Goal: Information Seeking & Learning: Learn about a topic

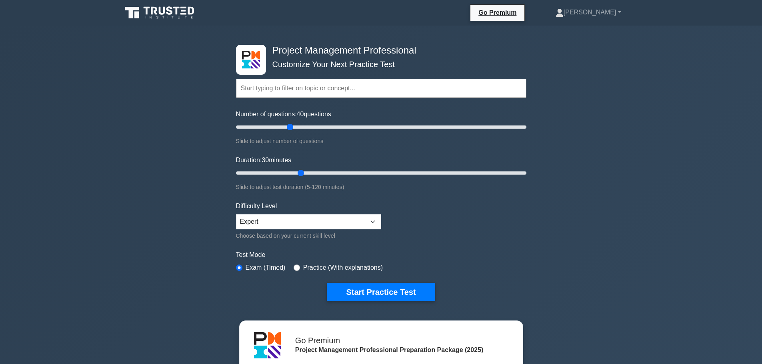
drag, startPoint x: 336, startPoint y: 172, endPoint x: 306, endPoint y: 172, distance: 30.0
type input "30"
click at [306, 172] on input "Duration: 30 minutes" at bounding box center [381, 173] width 290 height 10
drag, startPoint x: 291, startPoint y: 127, endPoint x: 266, endPoint y: 130, distance: 25.0
click at [266, 130] on input "Number of questions: 25 questions" at bounding box center [381, 127] width 290 height 10
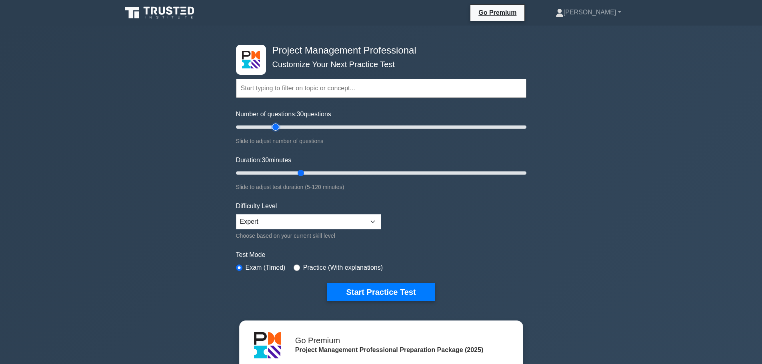
type input "30"
click at [275, 127] on input "Number of questions: 30 questions" at bounding box center [381, 127] width 290 height 10
drag, startPoint x: 301, startPoint y: 176, endPoint x: 310, endPoint y: 173, distance: 9.2
type input "35"
click at [310, 173] on input "Duration: 35 minutes" at bounding box center [381, 173] width 290 height 10
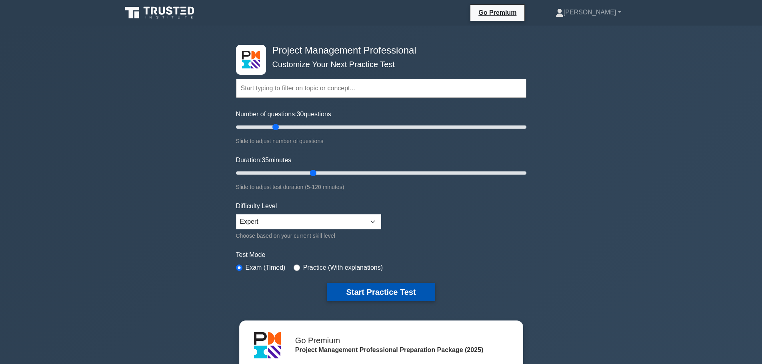
click at [411, 297] on button "Start Practice Test" at bounding box center [381, 292] width 108 height 18
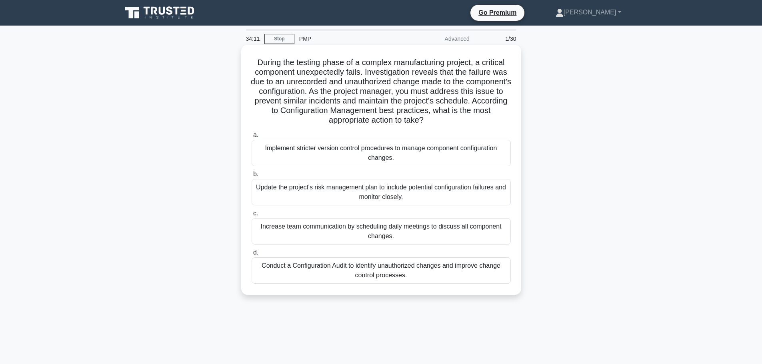
click at [471, 272] on div "Conduct a Configuration Audit to identify unauthorized changes and improve chan…" at bounding box center [380, 270] width 259 height 26
click at [251, 255] on input "d. Conduct a Configuration Audit to identify unauthorized changes and improve c…" at bounding box center [251, 252] width 0 height 5
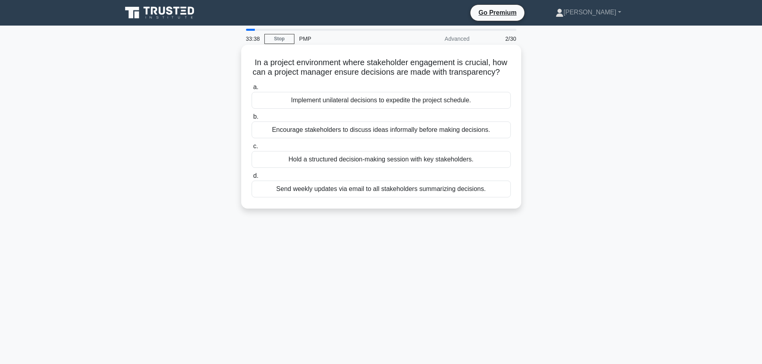
click at [447, 198] on div "Send weekly updates via email to all stakeholders summarizing decisions." at bounding box center [380, 189] width 259 height 17
click at [251, 179] on input "d. Send weekly updates via email to all stakeholders summarizing decisions." at bounding box center [251, 176] width 0 height 5
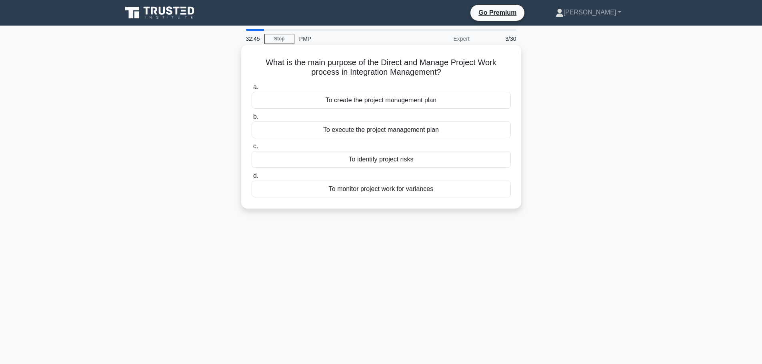
click at [415, 130] on div "To execute the project management plan" at bounding box center [380, 130] width 259 height 17
click at [251, 120] on input "b. To execute the project management plan" at bounding box center [251, 116] width 0 height 5
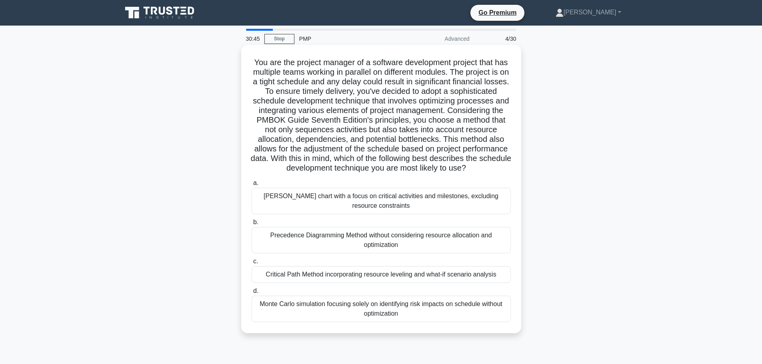
click at [489, 283] on div "Critical Path Method incorporating resource leveling and what-if scenario analy…" at bounding box center [380, 274] width 259 height 17
click at [251, 264] on input "c. Critical Path Method incorporating resource leveling and what-if scenario an…" at bounding box center [251, 261] width 0 height 5
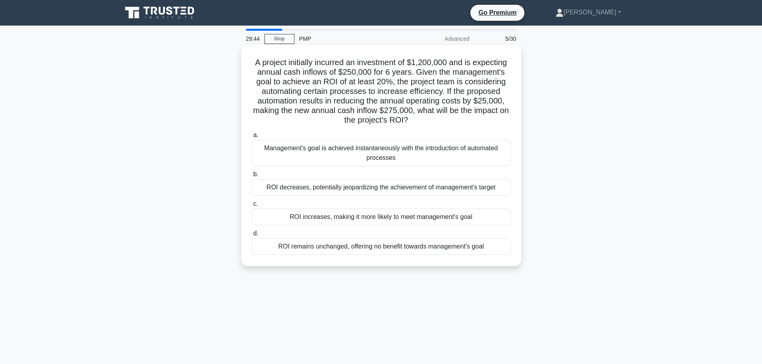
click at [489, 218] on div "ROI increases, making it more likely to meet management's goal" at bounding box center [380, 217] width 259 height 17
click at [251, 207] on input "c. ROI increases, making it more likely to meet management's goal" at bounding box center [251, 204] width 0 height 5
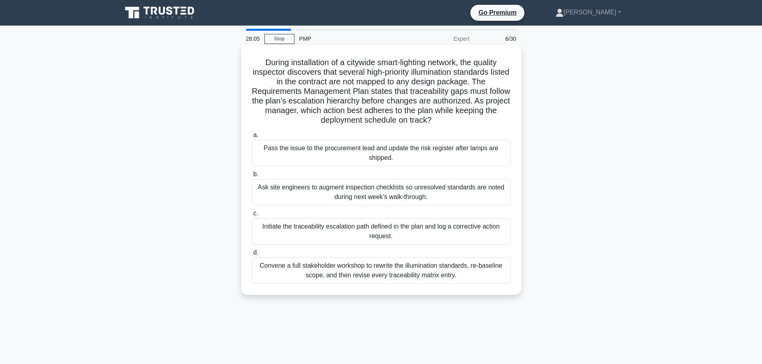
click at [484, 233] on div "Initiate the traceability escalation path defined in the plan and log a correct…" at bounding box center [380, 231] width 259 height 26
click at [251, 216] on input "c. Initiate the traceability escalation path defined in the plan and log a corr…" at bounding box center [251, 213] width 0 height 5
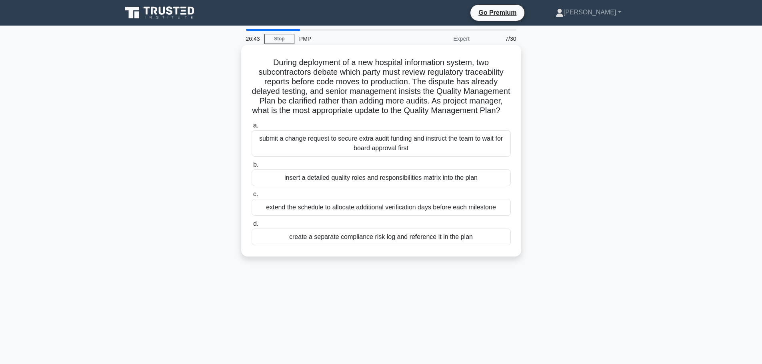
click at [463, 186] on div "insert a detailed quality roles and responsibilities matrix into the plan" at bounding box center [380, 178] width 259 height 17
click at [251, 168] on input "b. insert a detailed quality roles and responsibilities matrix into the plan" at bounding box center [251, 164] width 0 height 5
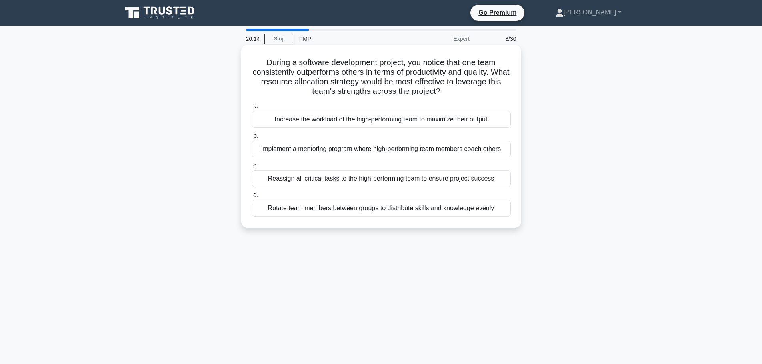
click at [490, 150] on div "Implement a mentoring program where high-performing team members coach others" at bounding box center [380, 149] width 259 height 17
click at [251, 139] on input "b. Implement a mentoring program where high-performing team members coach others" at bounding box center [251, 136] width 0 height 5
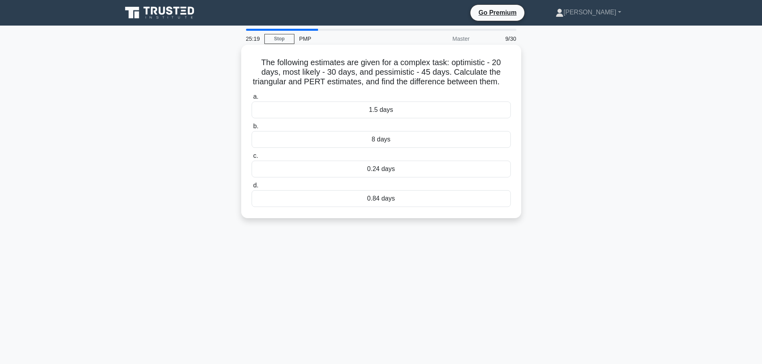
click at [411, 207] on div "0.84 days" at bounding box center [380, 198] width 259 height 17
click at [251, 188] on input "d. 0.84 days" at bounding box center [251, 185] width 0 height 5
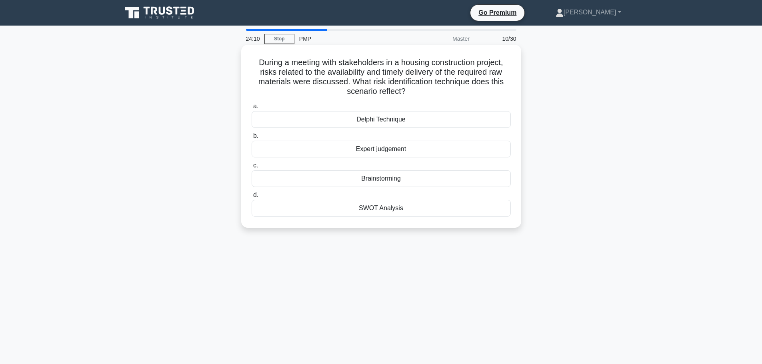
click at [434, 211] on div "SWOT Analysis" at bounding box center [380, 208] width 259 height 17
click at [251, 198] on input "d. SWOT Analysis" at bounding box center [251, 195] width 0 height 5
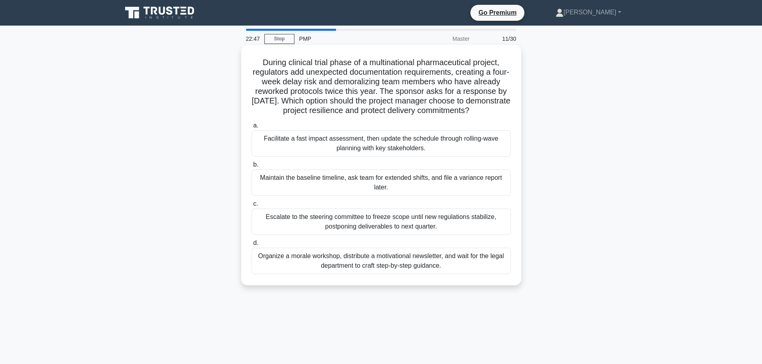
click at [440, 269] on div "Organize a morale workshop, distribute a motivational newsletter, and wait for …" at bounding box center [380, 261] width 259 height 26
click at [251, 246] on input "d. Organize a morale workshop, distribute a motivational newsletter, and wait f…" at bounding box center [251, 243] width 0 height 5
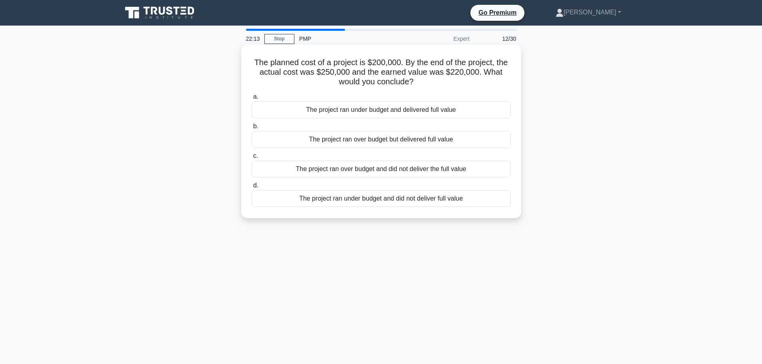
click at [425, 139] on div "The project ran over budget but delivered full value" at bounding box center [380, 139] width 259 height 17
click at [251, 129] on input "b. The project ran over budget but delivered full value" at bounding box center [251, 126] width 0 height 5
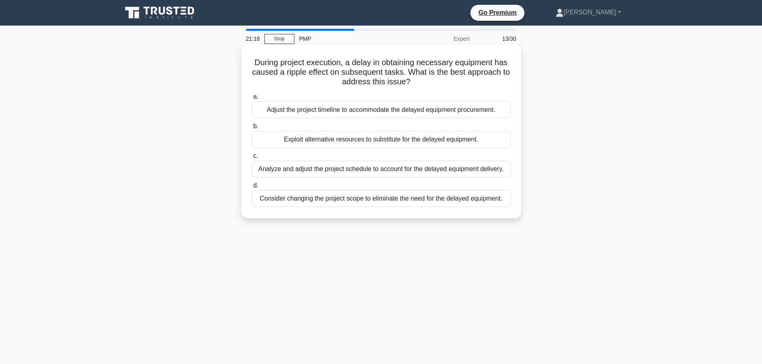
click at [476, 168] on div "Analyze and adjust the project schedule to account for the delayed equipment de…" at bounding box center [380, 169] width 259 height 17
click at [251, 159] on input "c. Analyze and adjust the project schedule to account for the delayed equipment…" at bounding box center [251, 156] width 0 height 5
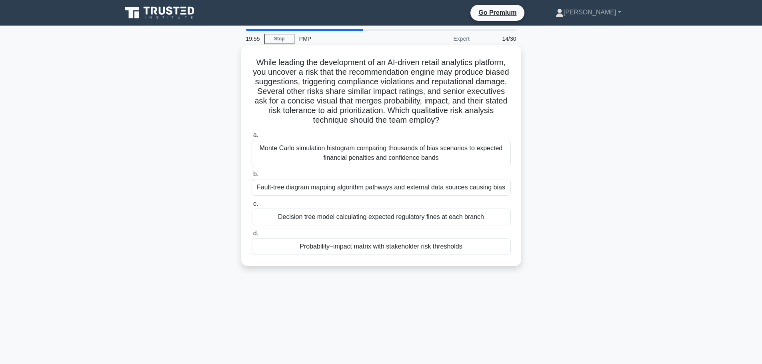
click at [472, 247] on div "Probability–impact matrix with stakeholder risk thresholds" at bounding box center [380, 246] width 259 height 17
click at [251, 236] on input "d. Probability–impact matrix with stakeholder risk thresholds" at bounding box center [251, 233] width 0 height 5
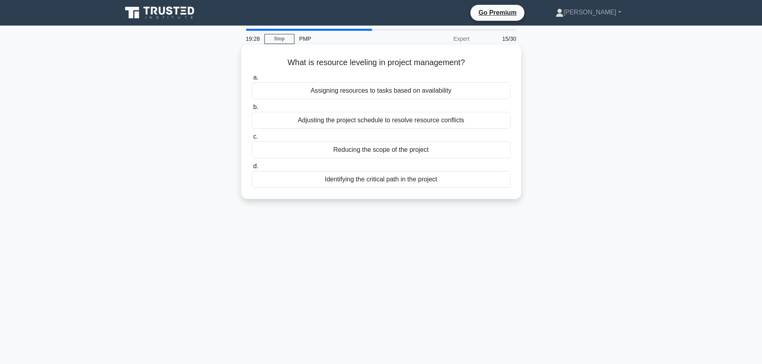
click at [457, 89] on div "Assigning resources to tasks based on availability" at bounding box center [380, 90] width 259 height 17
click at [251, 80] on input "a. Assigning resources to tasks based on availability" at bounding box center [251, 77] width 0 height 5
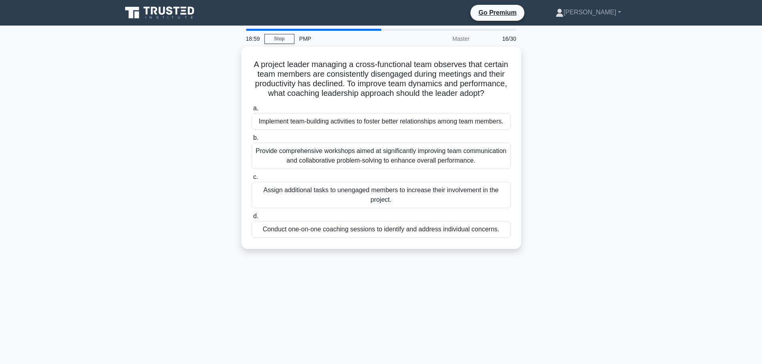
click at [587, 179] on div "A project leader managing a cross-functional team observes that certain team me…" at bounding box center [381, 153] width 528 height 212
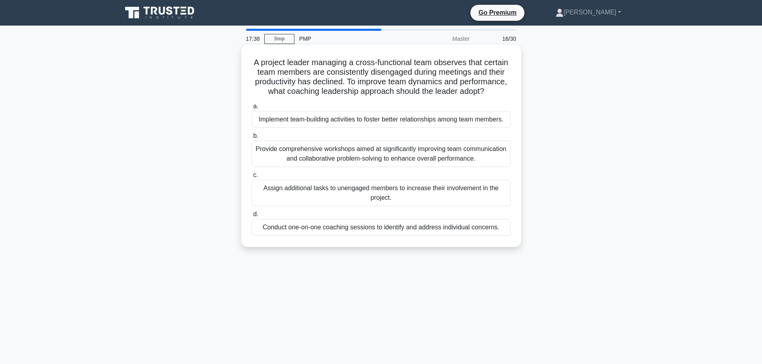
click at [479, 164] on div "Provide comprehensive workshops aimed at significantly improving team communica…" at bounding box center [380, 154] width 259 height 26
click at [251, 139] on input "b. Provide comprehensive workshops aimed at significantly improving team commun…" at bounding box center [251, 136] width 0 height 5
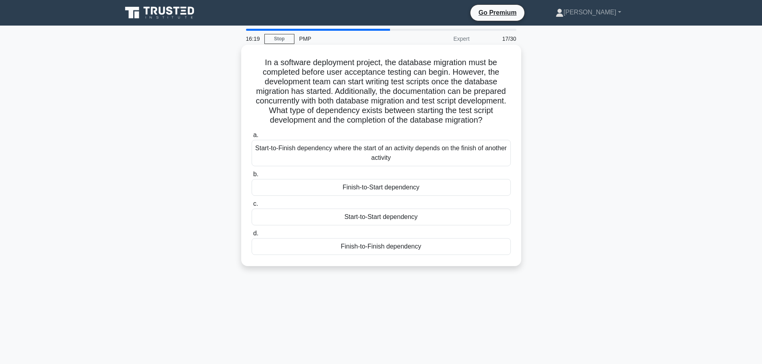
click at [411, 225] on div "Start-to-Start dependency" at bounding box center [380, 217] width 259 height 17
click at [251, 207] on input "c. Start-to-Start dependency" at bounding box center [251, 204] width 0 height 5
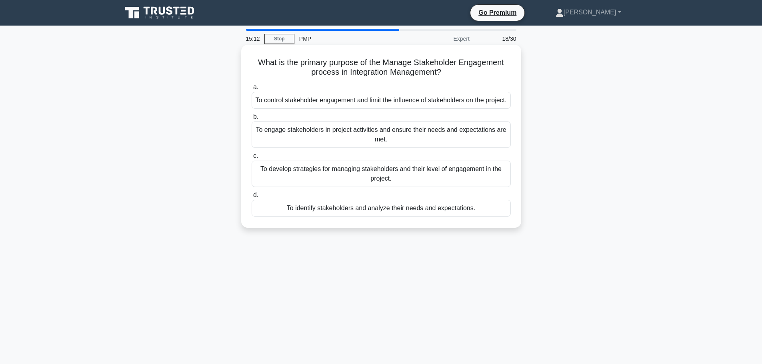
click at [464, 182] on div "To develop strategies for managing stakeholders and their level of engagement i…" at bounding box center [380, 174] width 259 height 26
click at [251, 159] on input "c. To develop strategies for managing stakeholders and their level of engagemen…" at bounding box center [251, 156] width 0 height 5
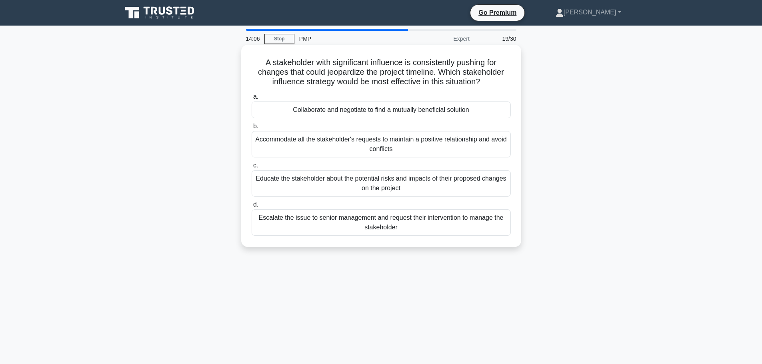
click at [416, 185] on div "Educate the stakeholder about the potential risks and impacts of their proposed…" at bounding box center [380, 183] width 259 height 26
click at [251, 168] on input "c. Educate the stakeholder about the potential risks and impacts of their propo…" at bounding box center [251, 165] width 0 height 5
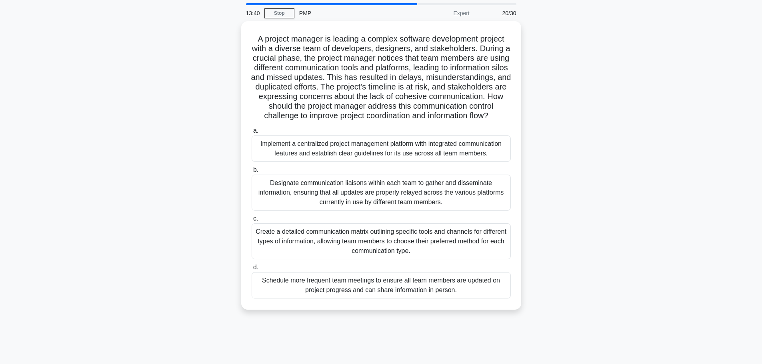
scroll to position [40, 0]
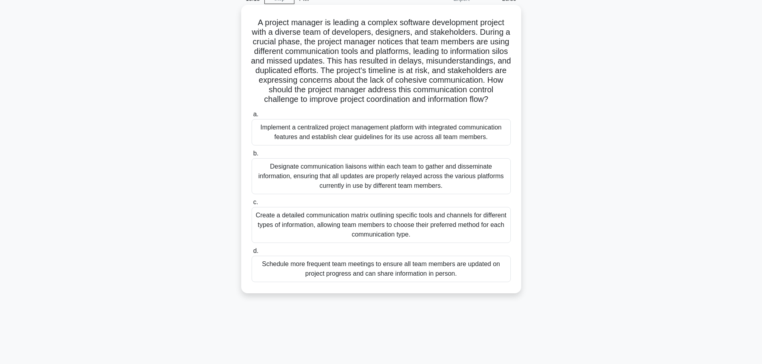
click at [370, 142] on div "Implement a centralized project management platform with integrated communicati…" at bounding box center [380, 132] width 259 height 26
click at [251, 117] on input "a. Implement a centralized project management platform with integrated communic…" at bounding box center [251, 114] width 0 height 5
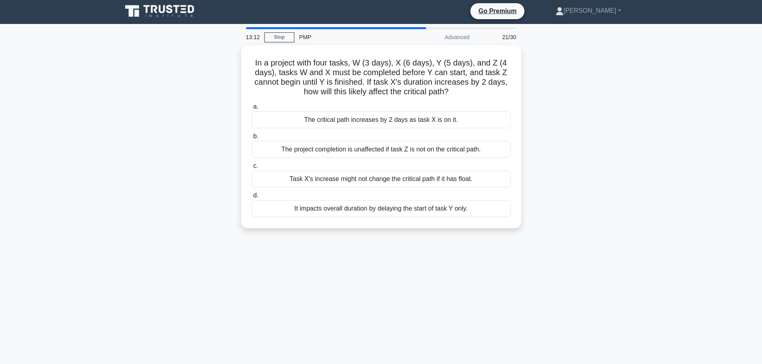
scroll to position [0, 0]
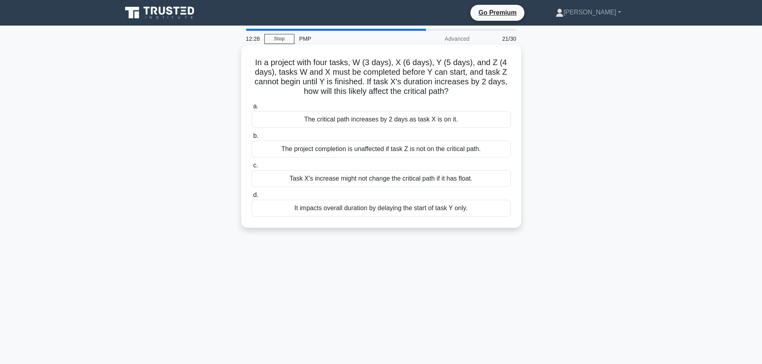
click at [477, 120] on div "The critical path increases by 2 days as task X is on it." at bounding box center [380, 119] width 259 height 17
click at [251, 109] on input "a. The critical path increases by 2 days as task X is on it." at bounding box center [251, 106] width 0 height 5
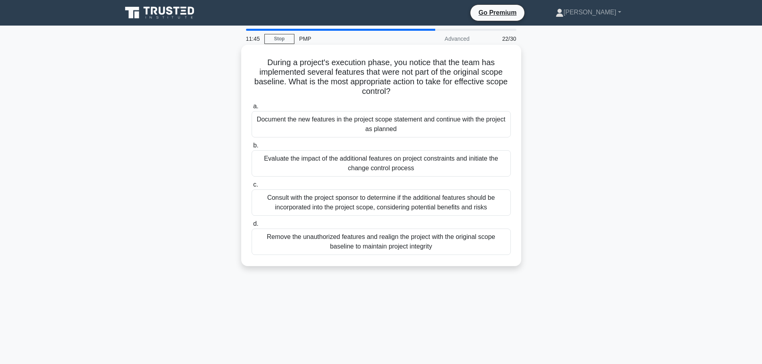
click at [423, 169] on div "Evaluate the impact of the additional features on project constraints and initi…" at bounding box center [380, 163] width 259 height 26
click at [251, 148] on input "b. Evaluate the impact of the additional features on project constraints and in…" at bounding box center [251, 145] width 0 height 5
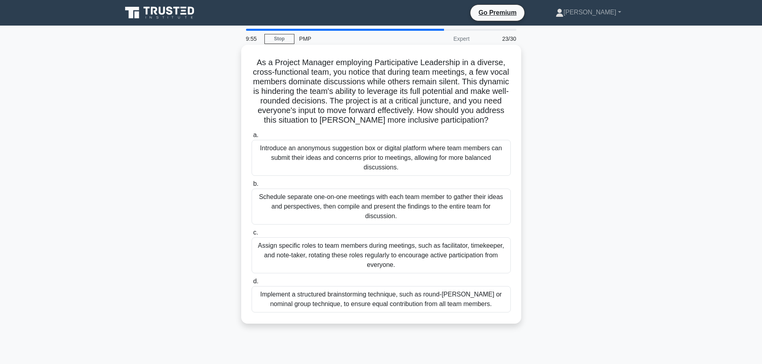
click at [421, 258] on div "Assign specific roles to team members during meetings, such as facilitator, tim…" at bounding box center [380, 255] width 259 height 36
click at [251, 235] on input "c. Assign specific roles to team members during meetings, such as facilitator, …" at bounding box center [251, 232] width 0 height 5
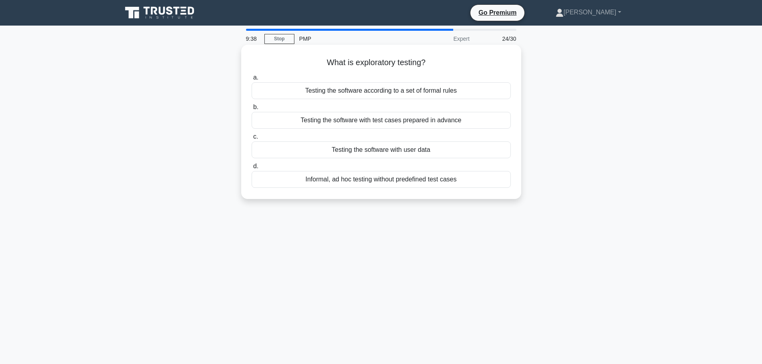
click at [445, 182] on div "Informal, ad hoc testing without predefined test cases" at bounding box center [380, 179] width 259 height 17
click at [251, 169] on input "d. Informal, ad hoc testing without predefined test cases" at bounding box center [251, 166] width 0 height 5
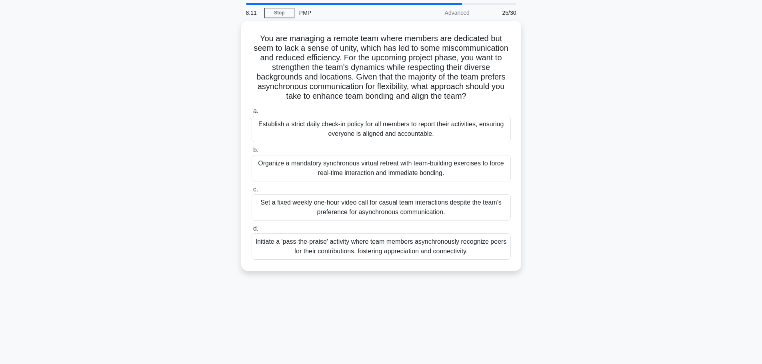
scroll to position [40, 0]
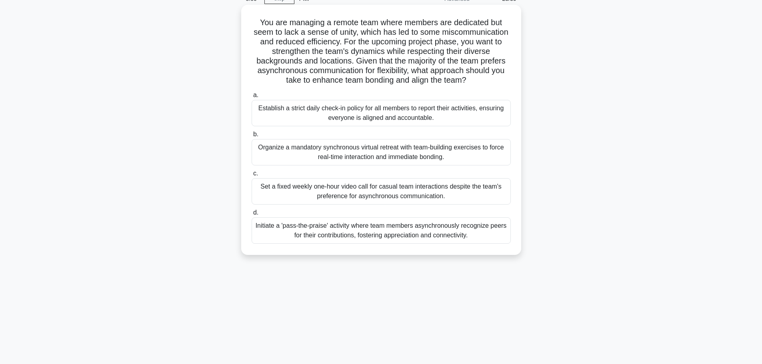
click at [405, 233] on div "Initiate a 'pass-the-praise' activity where team members asynchronously recogni…" at bounding box center [380, 231] width 259 height 26
click at [251, 216] on input "d. Initiate a 'pass-the-praise' activity where team members asynchronously reco…" at bounding box center [251, 212] width 0 height 5
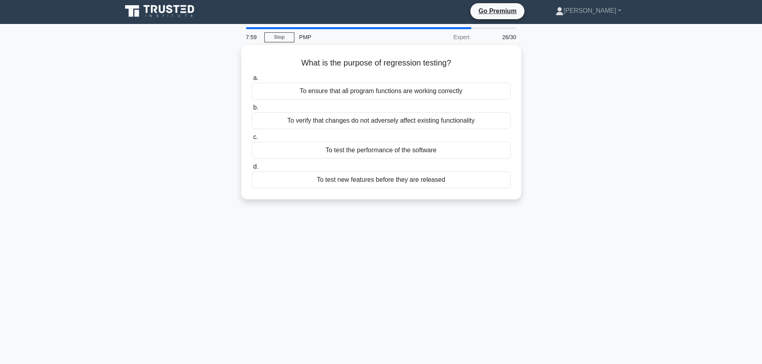
scroll to position [0, 0]
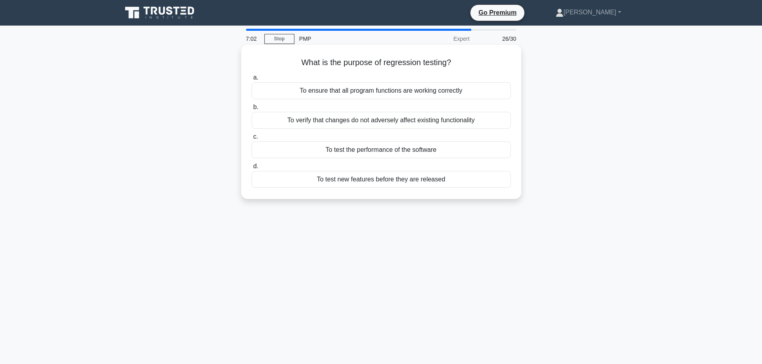
click at [424, 123] on div "To verify that changes do not adversely affect existing functionality" at bounding box center [380, 120] width 259 height 17
click at [251, 110] on input "b. To verify that changes do not adversely affect existing functionality" at bounding box center [251, 107] width 0 height 5
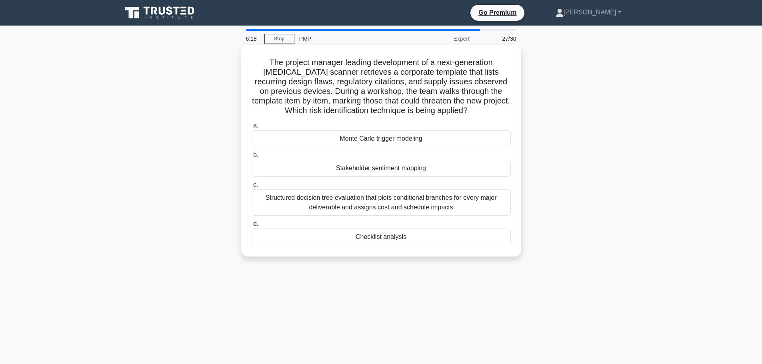
click at [402, 237] on div "Checklist analysis" at bounding box center [380, 237] width 259 height 17
click at [251, 227] on input "d. Checklist analysis" at bounding box center [251, 224] width 0 height 5
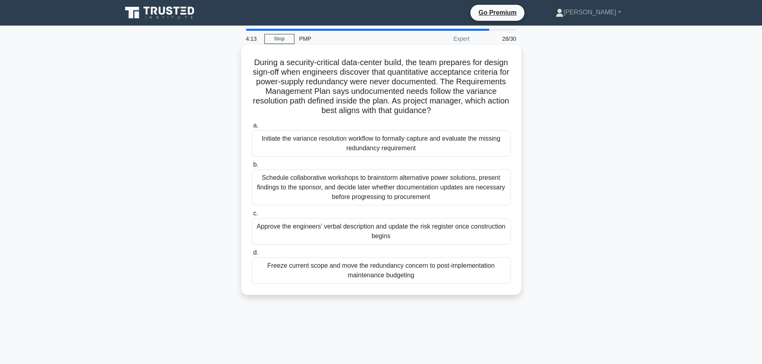
click at [337, 148] on div "Initiate the variance resolution workflow to formally capture and evaluate the …" at bounding box center [380, 143] width 259 height 26
click at [251, 128] on input "a. Initiate the variance resolution workflow to formally capture and evaluate t…" at bounding box center [251, 125] width 0 height 5
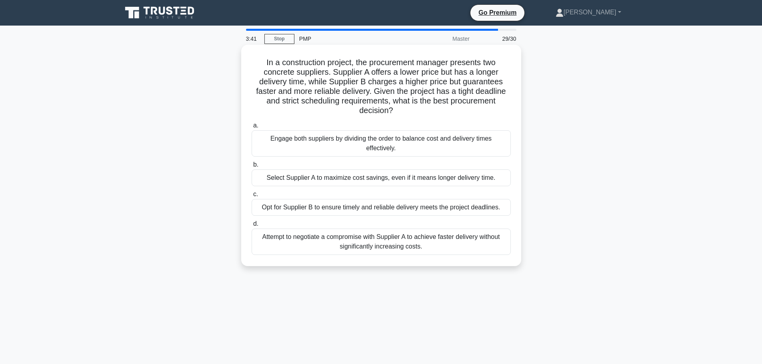
click at [472, 211] on div "Opt for Supplier B to ensure timely and reliable delivery meets the project dea…" at bounding box center [380, 207] width 259 height 17
click at [251, 197] on input "c. Opt for Supplier B to ensure timely and reliable delivery meets the project …" at bounding box center [251, 194] width 0 height 5
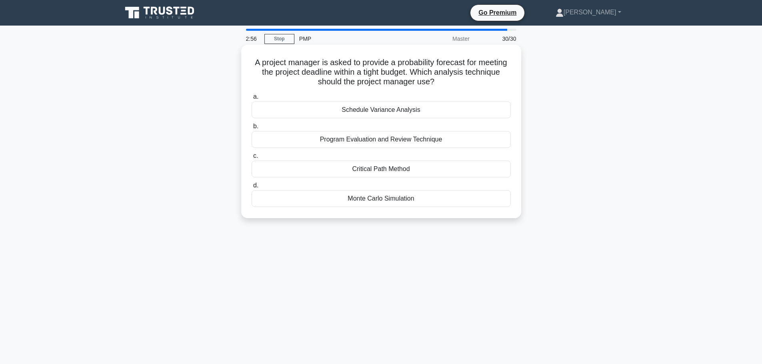
click at [437, 110] on div "Schedule Variance Analysis" at bounding box center [380, 110] width 259 height 17
click at [251, 100] on input "a. Schedule Variance Analysis" at bounding box center [251, 96] width 0 height 5
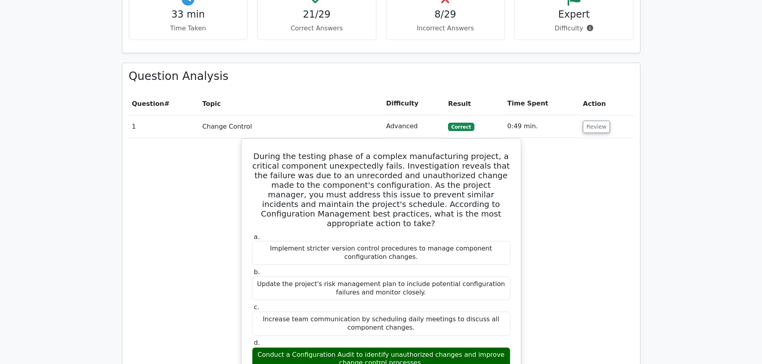
scroll to position [880, 0]
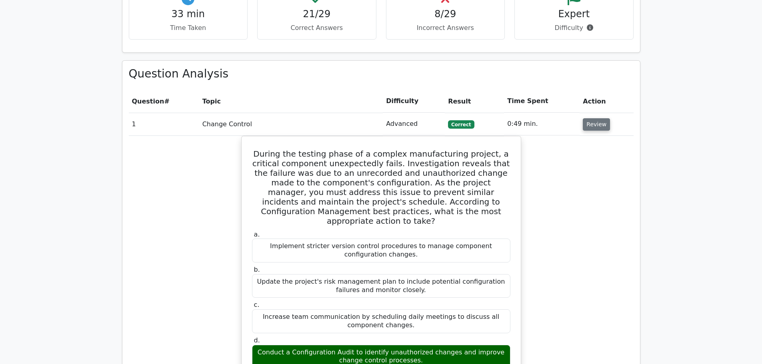
click at [589, 118] on button "Review" at bounding box center [596, 124] width 27 height 12
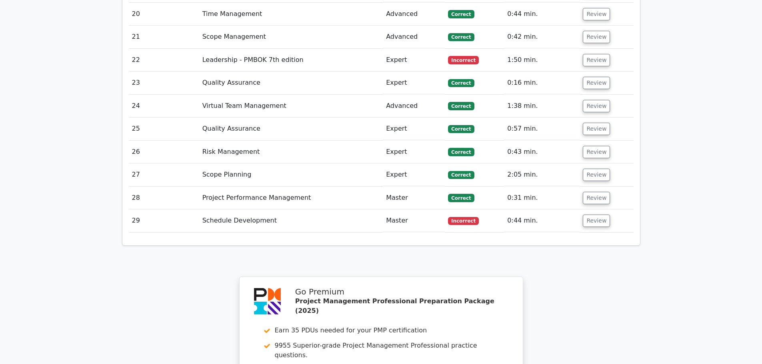
scroll to position [1359, 0]
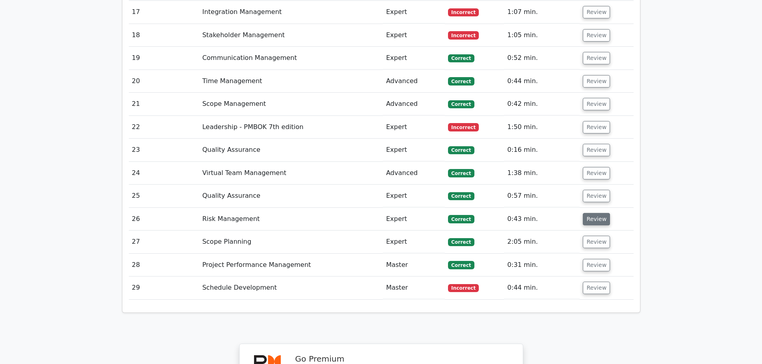
click at [598, 213] on button "Review" at bounding box center [596, 219] width 27 height 12
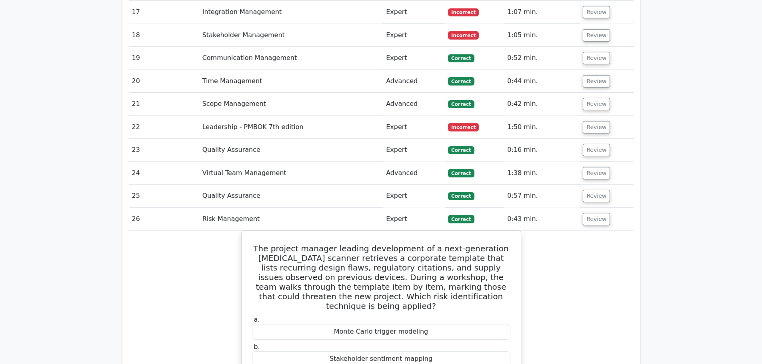
click at [592, 208] on td "Review" at bounding box center [606, 219] width 54 height 23
click at [592, 213] on button "Review" at bounding box center [596, 219] width 27 height 12
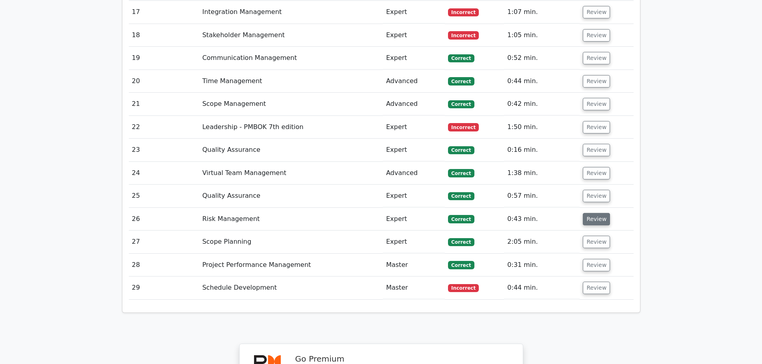
scroll to position [1399, 0]
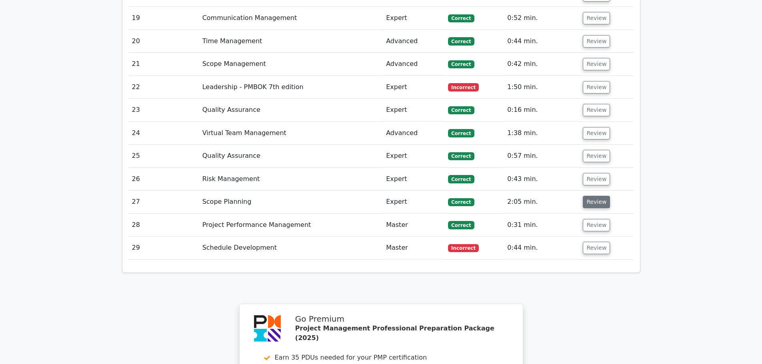
click at [593, 196] on button "Review" at bounding box center [596, 202] width 27 height 12
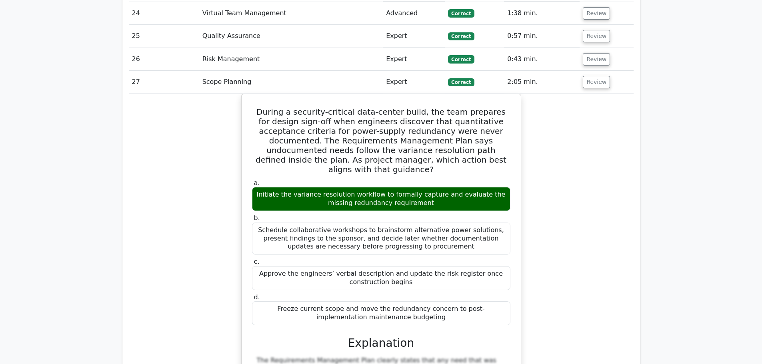
scroll to position [1479, 0]
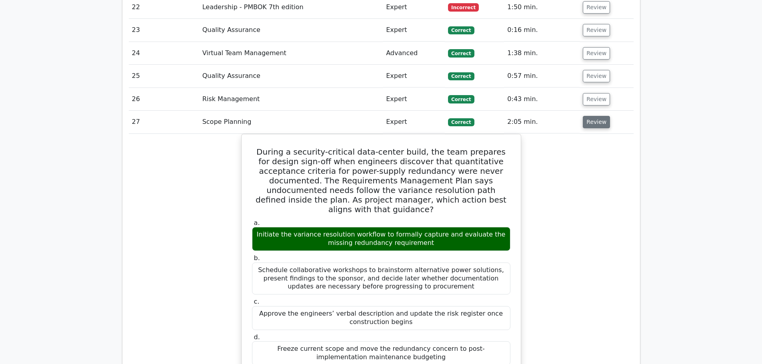
click at [591, 116] on button "Review" at bounding box center [596, 122] width 27 height 12
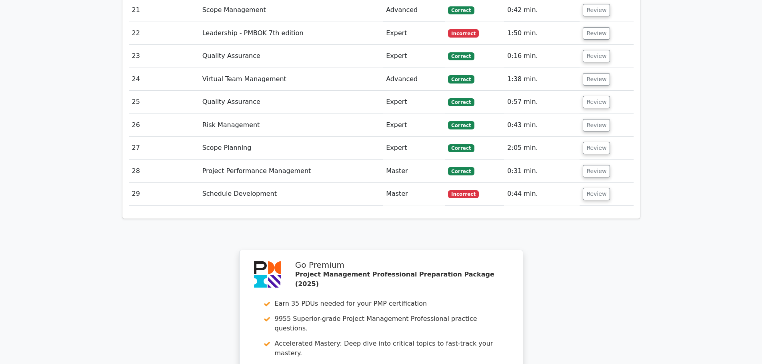
scroll to position [1439, 0]
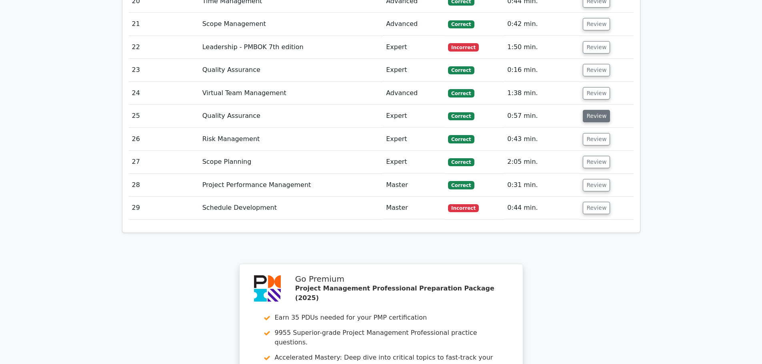
click at [593, 110] on button "Review" at bounding box center [596, 116] width 27 height 12
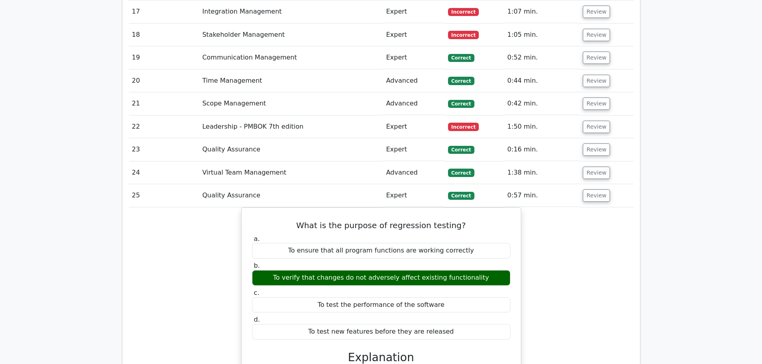
scroll to position [1359, 0]
click at [601, 190] on button "Review" at bounding box center [596, 196] width 27 height 12
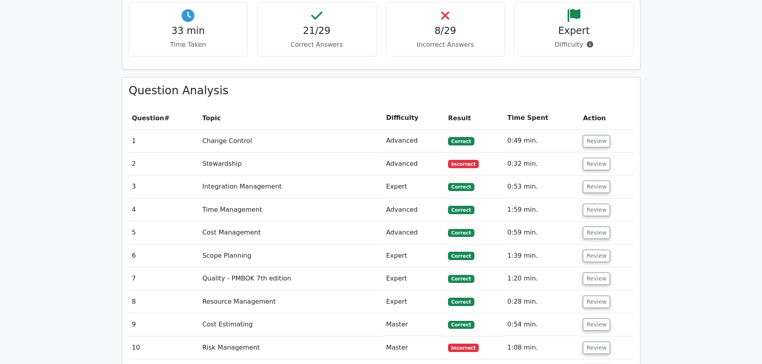
scroll to position [840, 0]
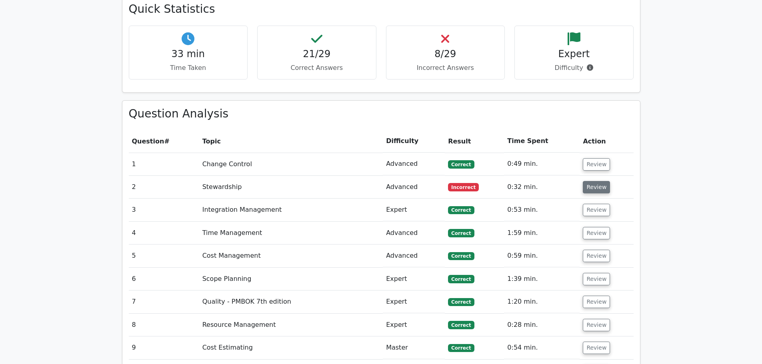
click at [601, 181] on button "Review" at bounding box center [596, 187] width 27 height 12
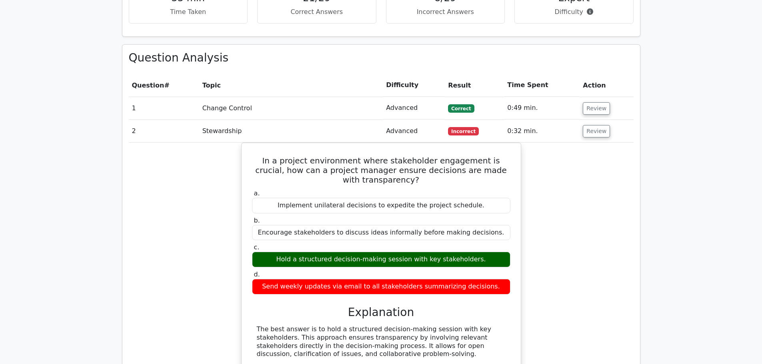
scroll to position [880, 0]
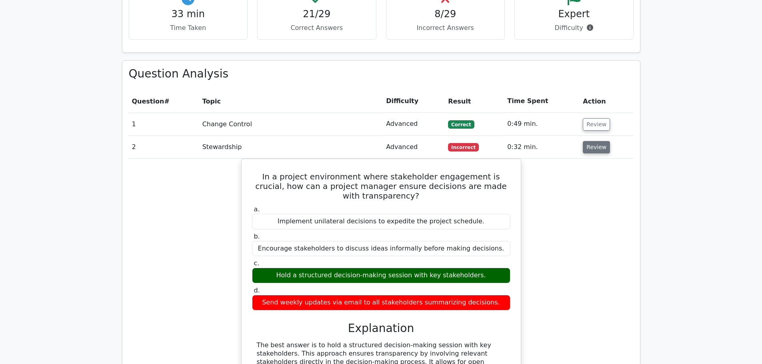
click at [590, 141] on button "Review" at bounding box center [596, 147] width 27 height 12
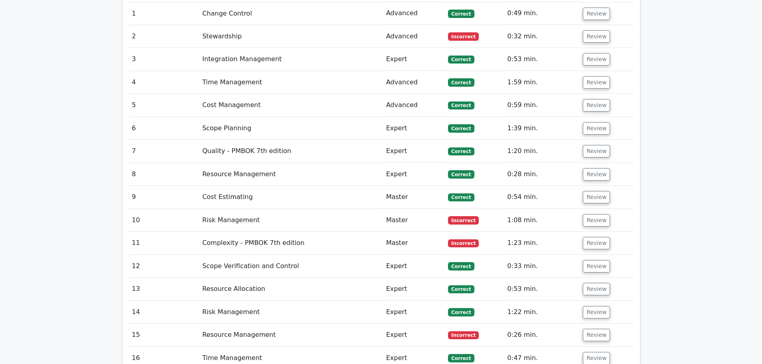
scroll to position [1000, 0]
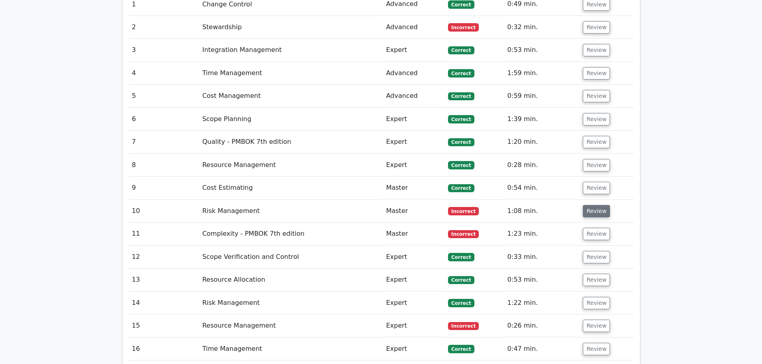
click at [600, 205] on button "Review" at bounding box center [596, 211] width 27 height 12
click at [594, 205] on button "Review" at bounding box center [596, 211] width 27 height 12
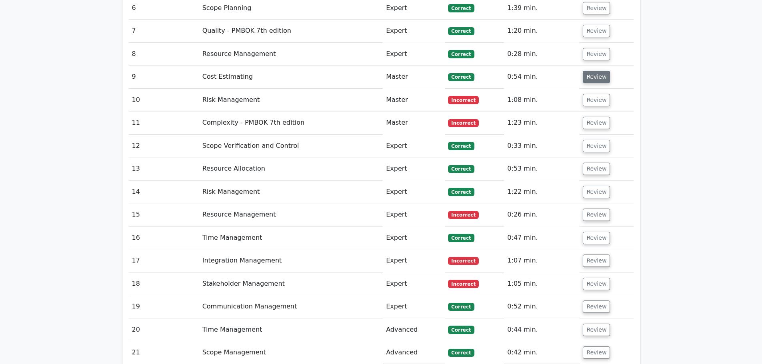
scroll to position [1119, 0]
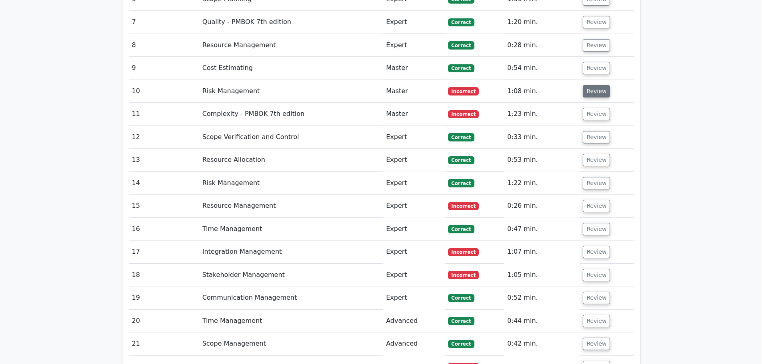
click at [592, 85] on button "Review" at bounding box center [596, 91] width 27 height 12
click at [593, 108] on button "Review" at bounding box center [596, 114] width 27 height 12
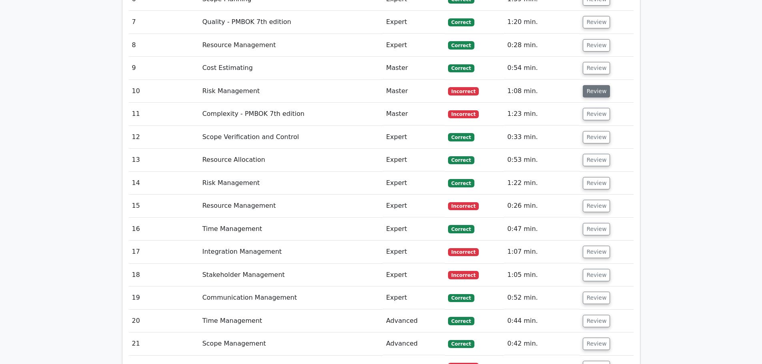
click at [590, 85] on button "Review" at bounding box center [596, 91] width 27 height 12
click at [601, 195] on td "Review" at bounding box center [606, 206] width 54 height 23
click at [600, 200] on button "Review" at bounding box center [596, 206] width 27 height 12
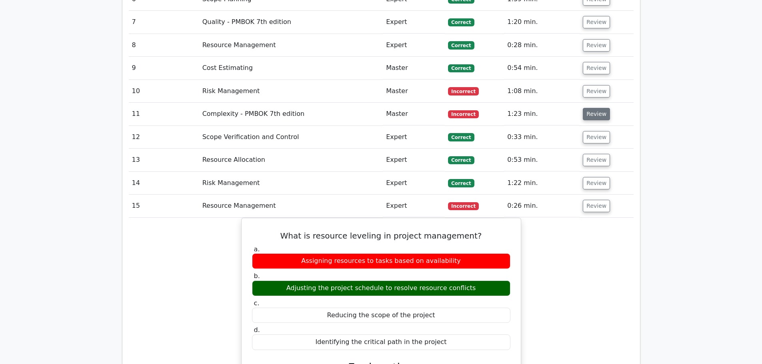
click at [594, 108] on button "Review" at bounding box center [596, 114] width 27 height 12
click at [597, 85] on button "Review" at bounding box center [596, 91] width 27 height 12
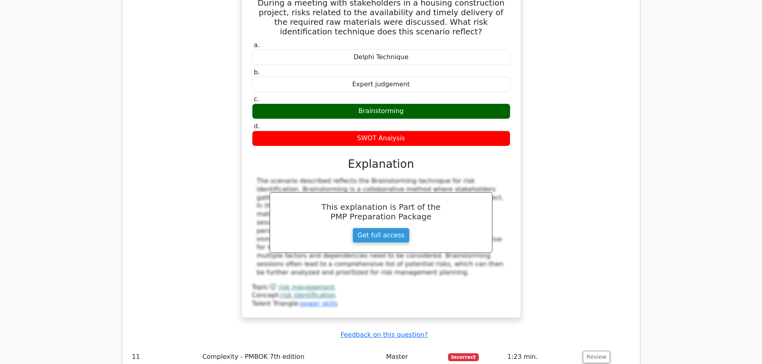
scroll to position [1592, 0]
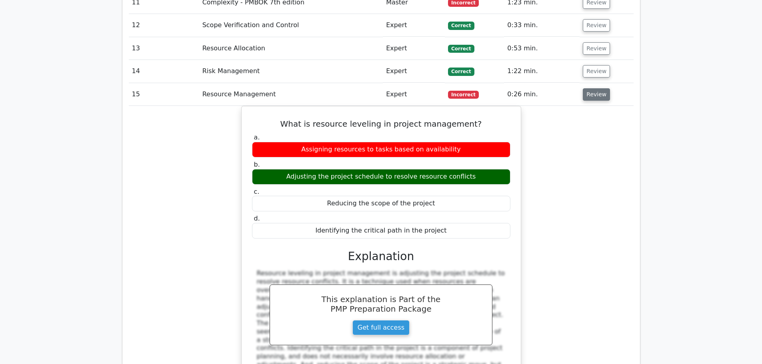
click at [598, 88] on button "Review" at bounding box center [596, 94] width 27 height 12
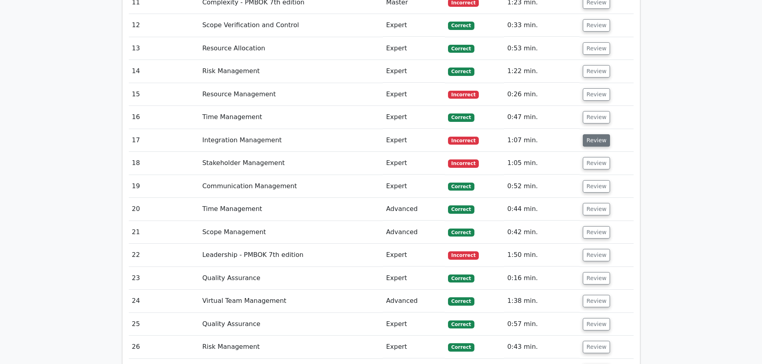
click at [594, 134] on button "Review" at bounding box center [596, 140] width 27 height 12
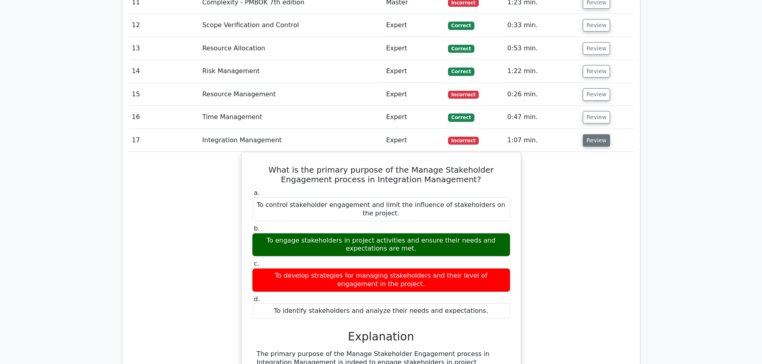
click at [598, 134] on button "Review" at bounding box center [596, 140] width 27 height 12
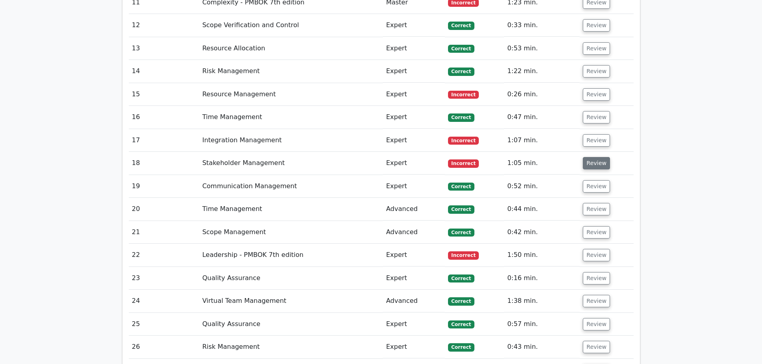
click at [595, 157] on button "Review" at bounding box center [596, 163] width 27 height 12
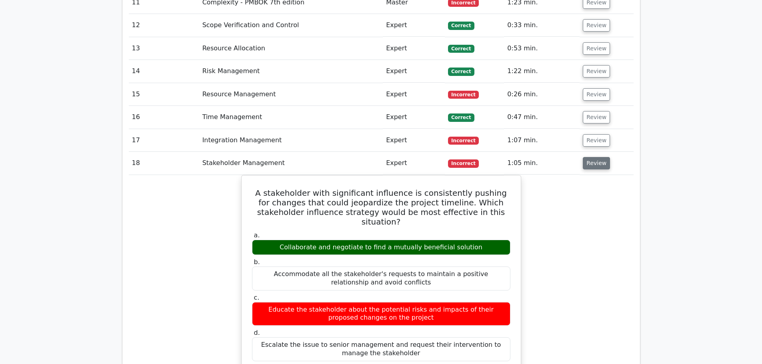
click at [595, 157] on button "Review" at bounding box center [596, 163] width 27 height 12
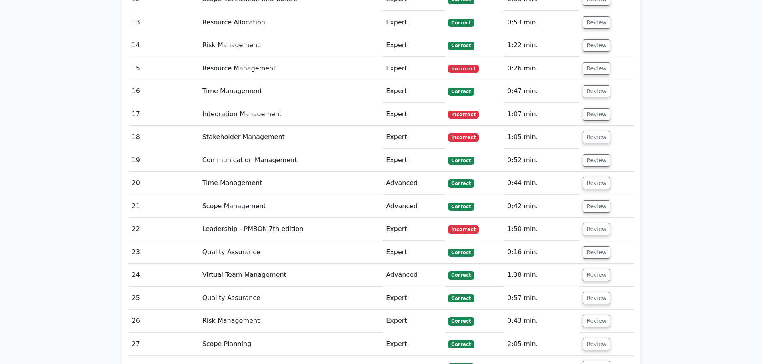
scroll to position [1672, 0]
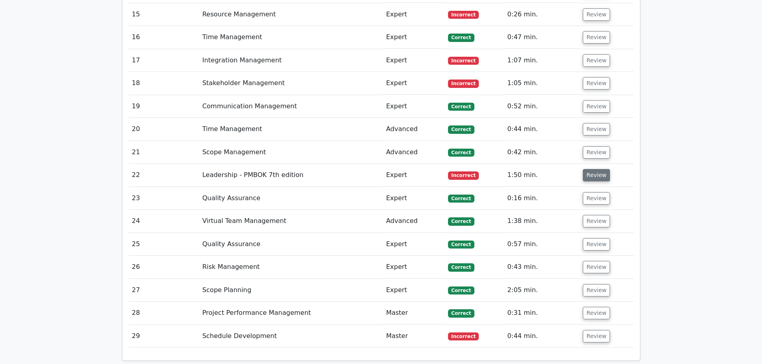
click at [595, 169] on button "Review" at bounding box center [596, 175] width 27 height 12
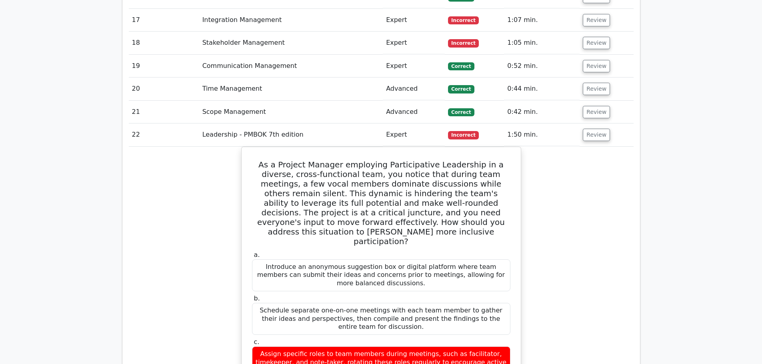
scroll to position [1712, 0]
click at [593, 129] on button "Review" at bounding box center [596, 135] width 27 height 12
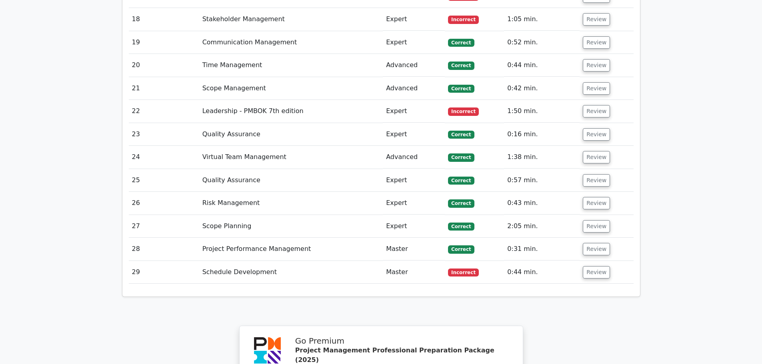
scroll to position [1752, 0]
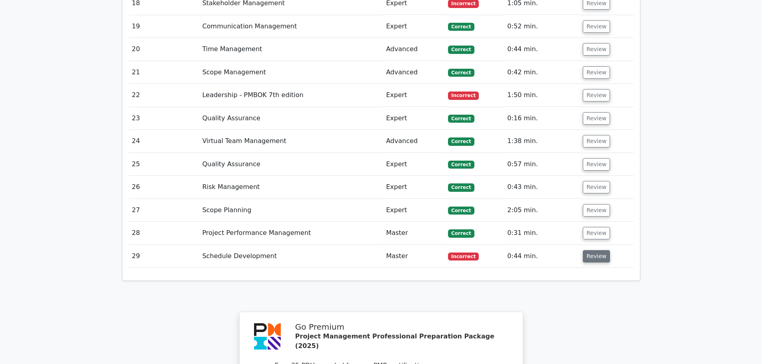
click at [602, 250] on button "Review" at bounding box center [596, 256] width 27 height 12
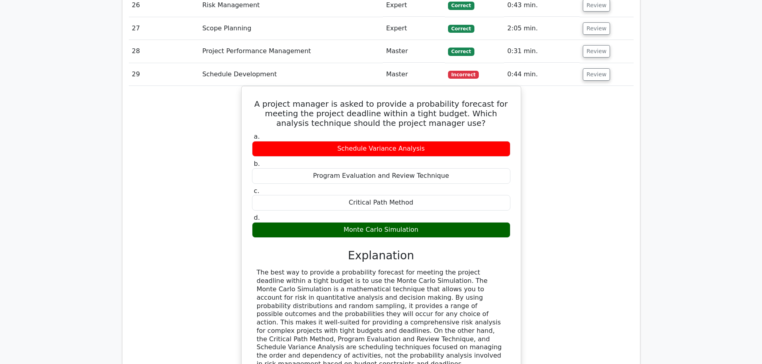
scroll to position [1912, 0]
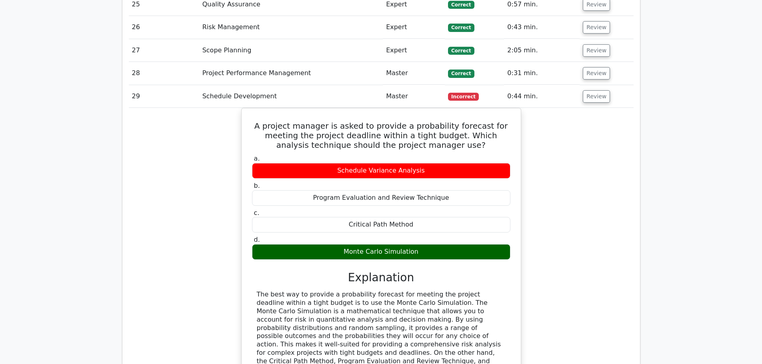
drag, startPoint x: 601, startPoint y: 59, endPoint x: 579, endPoint y: 117, distance: 61.5
click at [579, 117] on div "A project manager is asked to provide a probability forecast for meeting the pr…" at bounding box center [381, 274] width 505 height 333
click at [592, 90] on button "Review" at bounding box center [596, 96] width 27 height 12
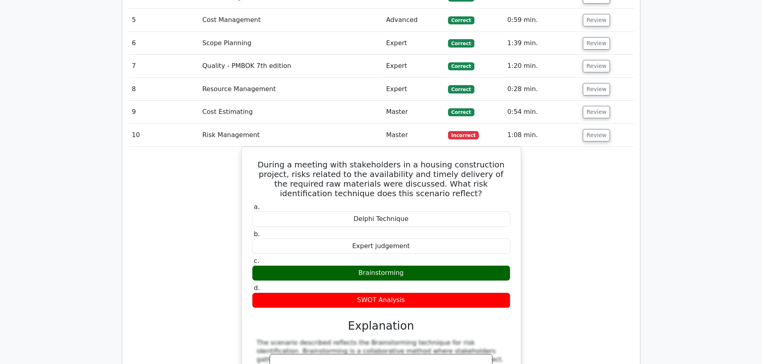
scroll to position [1072, 0]
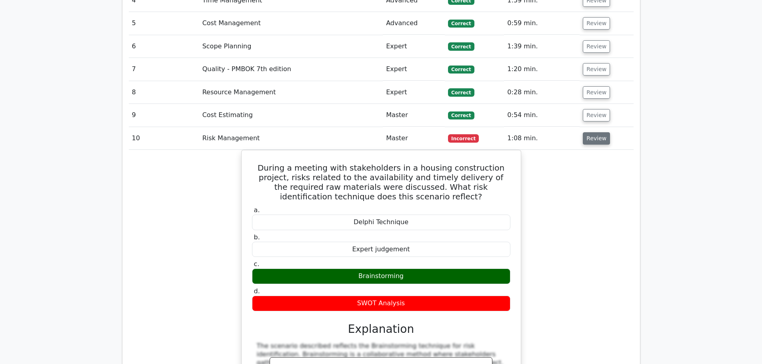
click at [598, 132] on button "Review" at bounding box center [596, 138] width 27 height 12
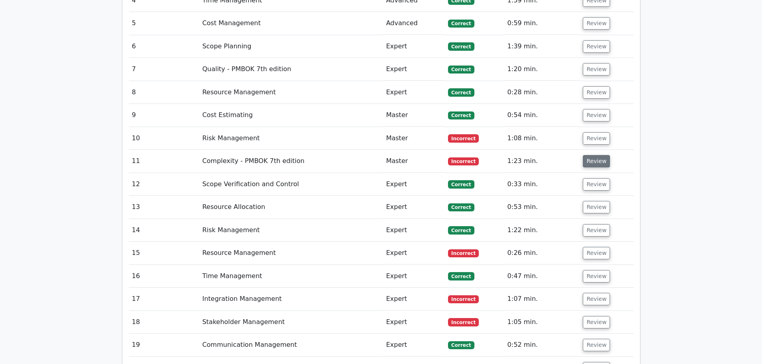
click at [597, 155] on button "Review" at bounding box center [596, 161] width 27 height 12
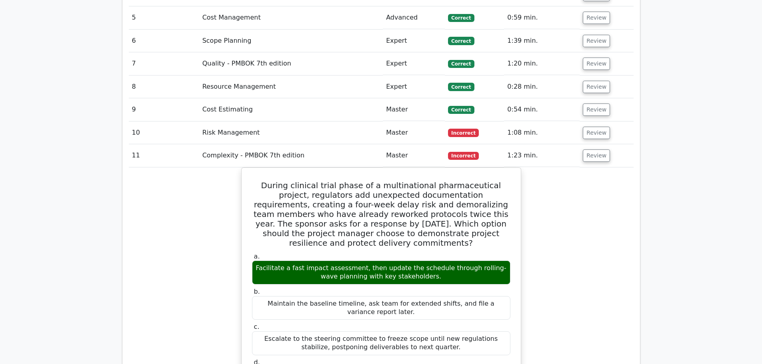
scroll to position [1112, 0]
